Goal: Check status

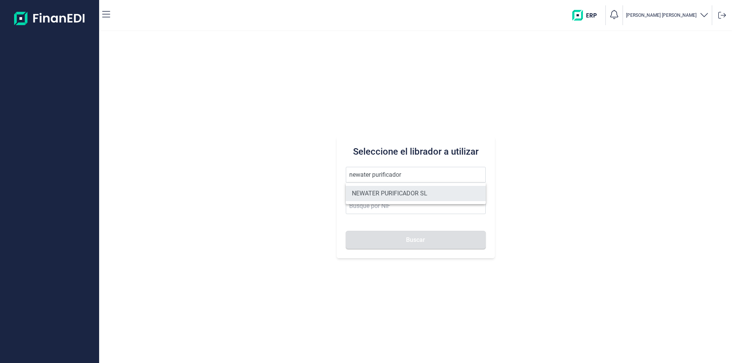
click at [415, 187] on li "NEWATER PURIFICADOR SL" at bounding box center [416, 193] width 140 height 15
type input "NEWATER PURIFICADOR SL"
type input "B90213133"
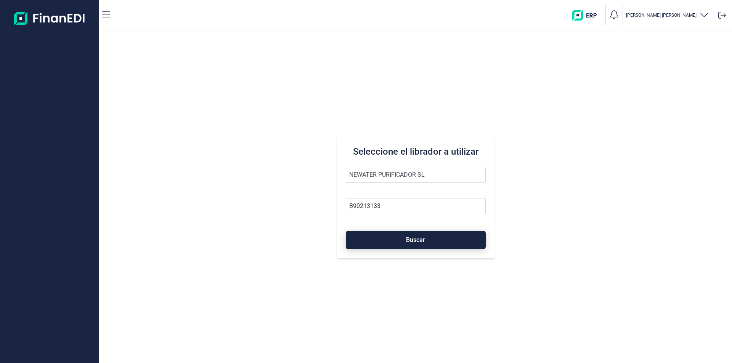
click at [420, 242] on span "Buscar" at bounding box center [415, 240] width 19 height 6
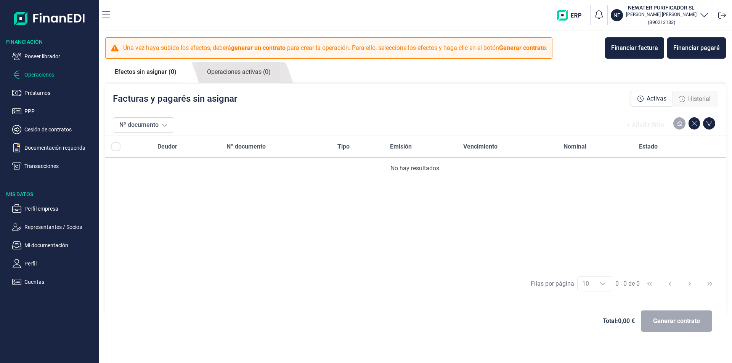
click at [706, 100] on span "Historial" at bounding box center [699, 98] width 22 height 9
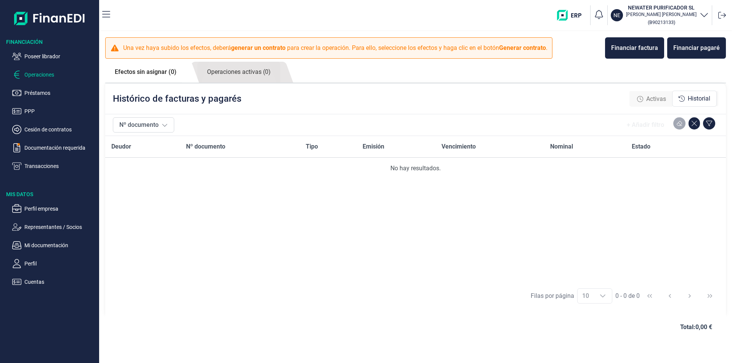
click at [166, 74] on link "Efectos sin asignar (0)" at bounding box center [145, 72] width 81 height 21
click at [218, 72] on link "Operaciones activas (0)" at bounding box center [238, 72] width 83 height 21
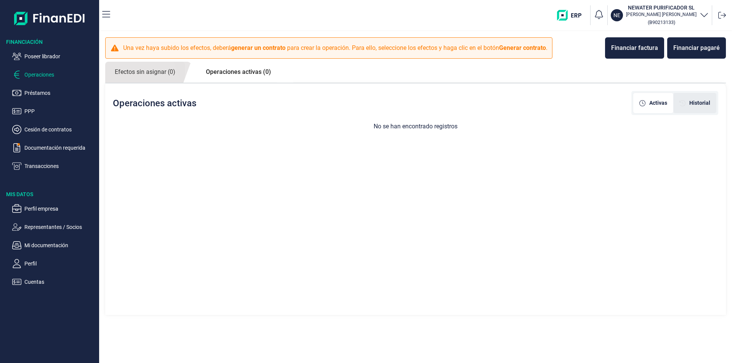
click at [697, 101] on span "Historial" at bounding box center [699, 103] width 21 height 8
click at [659, 103] on span "Activas" at bounding box center [658, 103] width 18 height 8
click at [157, 71] on link "Efectos sin asignar (0)" at bounding box center [145, 72] width 80 height 21
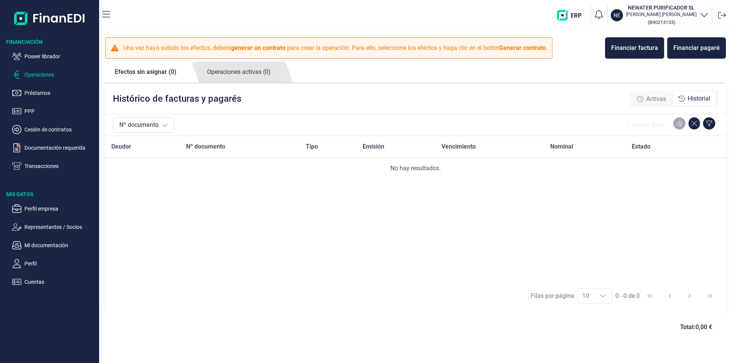
click at [656, 99] on span "Activas" at bounding box center [656, 98] width 20 height 9
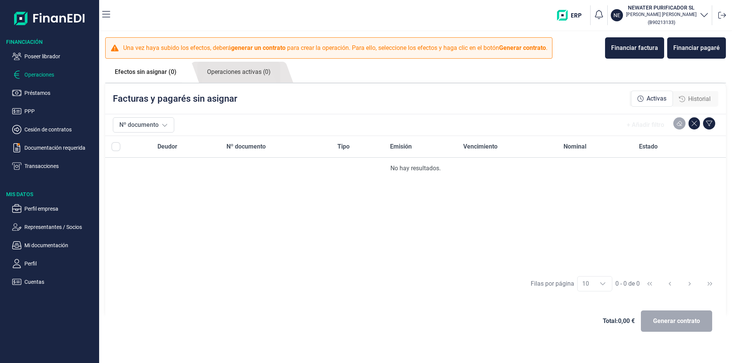
click at [693, 98] on span "Historial" at bounding box center [699, 98] width 22 height 9
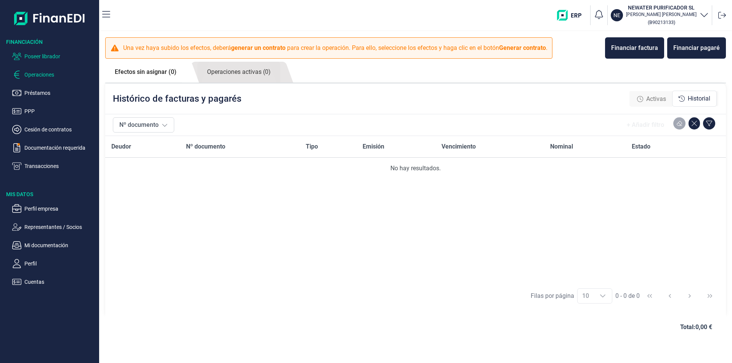
click at [60, 58] on p "Poseer librador" at bounding box center [60, 56] width 72 height 9
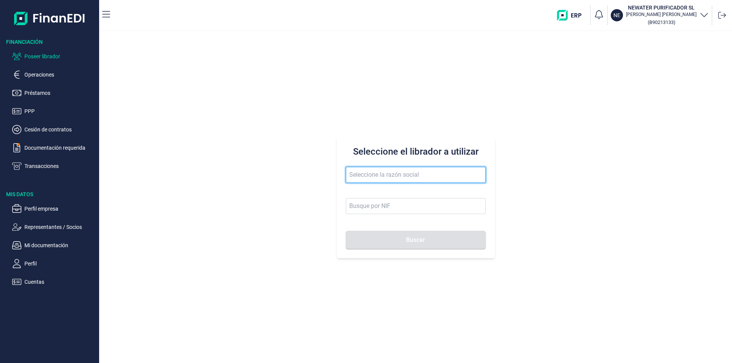
click at [370, 174] on input "text" at bounding box center [416, 175] width 140 height 16
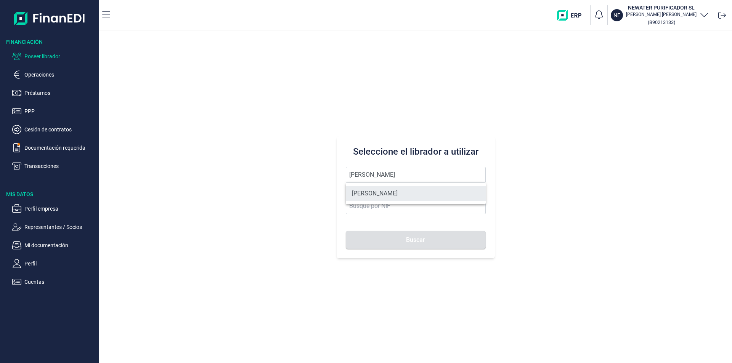
click at [384, 191] on li "[PERSON_NAME]" at bounding box center [416, 193] width 140 height 15
type input "[PERSON_NAME]"
type input "21046847F"
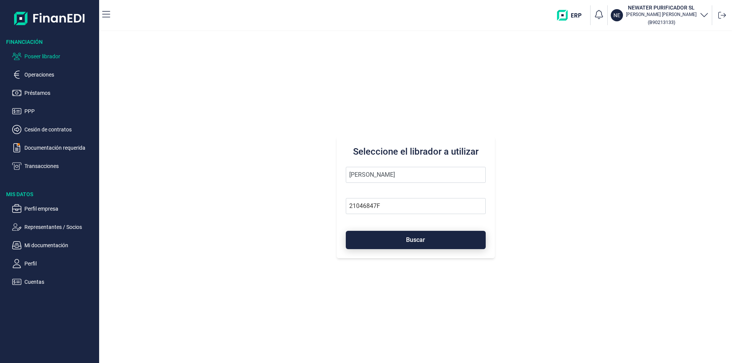
click at [381, 238] on button "Buscar" at bounding box center [416, 240] width 140 height 18
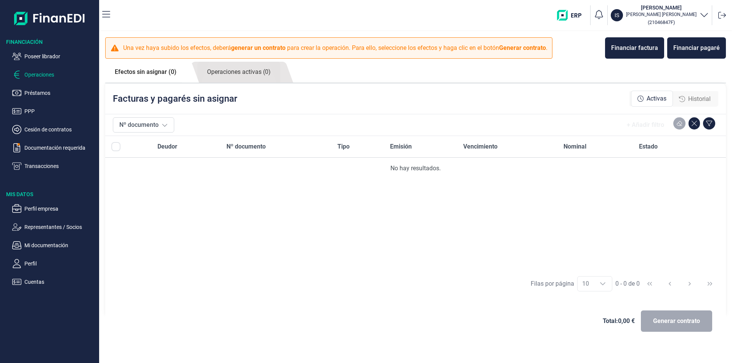
click at [699, 96] on span "Historial" at bounding box center [699, 98] width 22 height 9
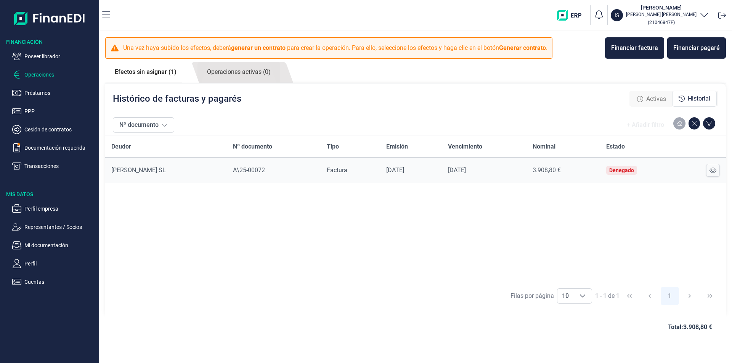
click at [659, 99] on span "Activas" at bounding box center [656, 98] width 20 height 9
